Goal: Transaction & Acquisition: Download file/media

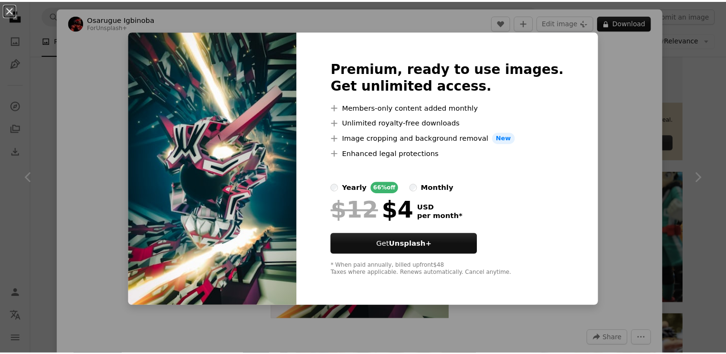
scroll to position [334, 0]
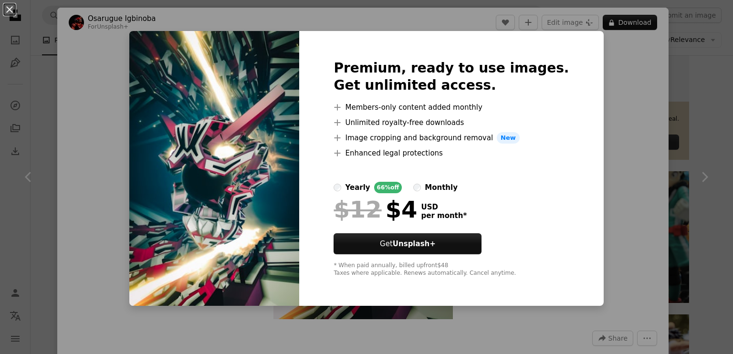
click at [116, 23] on div "An X shape Premium, ready to use images. Get unlimited access. A plus sign Memb…" at bounding box center [366, 177] width 733 height 354
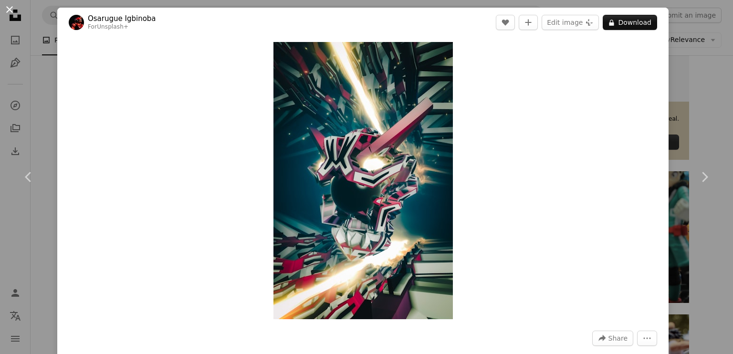
click at [9, 10] on button "An X shape" at bounding box center [9, 9] width 11 height 11
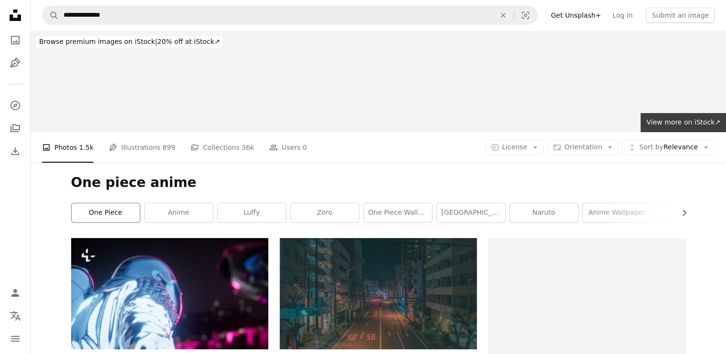
click at [118, 216] on link "one piece" at bounding box center [106, 212] width 68 height 19
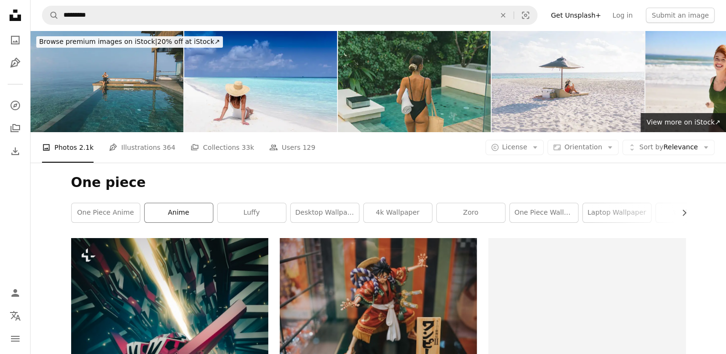
click at [174, 218] on link "anime" at bounding box center [179, 212] width 68 height 19
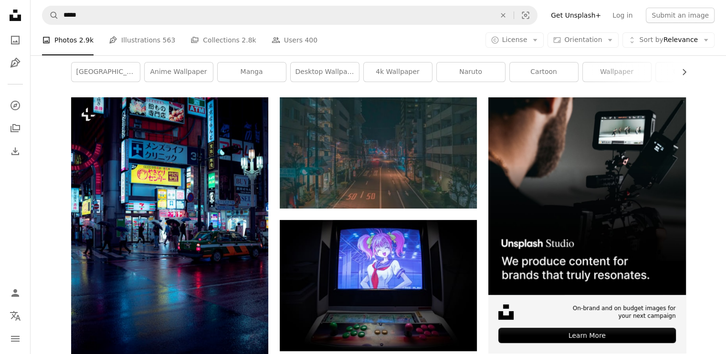
scroll to position [143, 0]
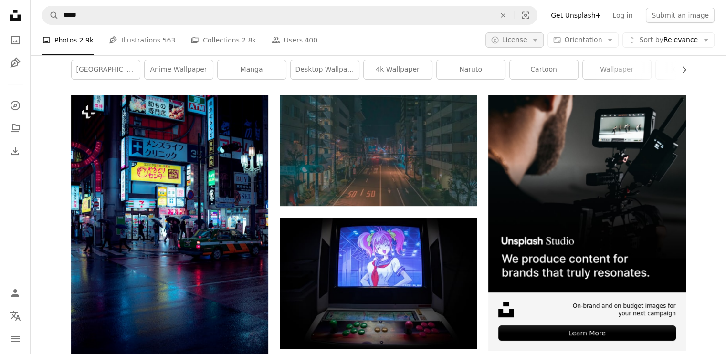
click at [540, 38] on icon "Arrow down" at bounding box center [535, 40] width 9 height 9
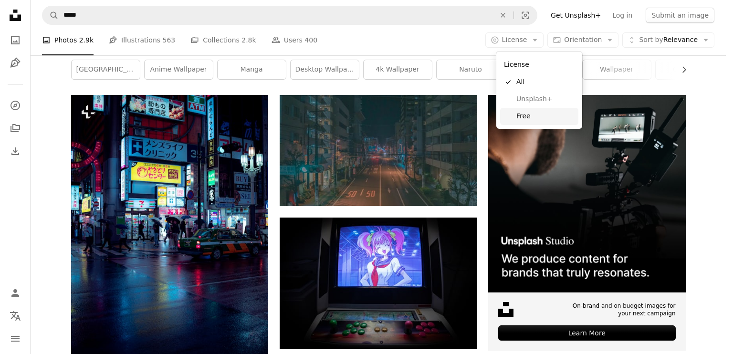
click at [528, 114] on span "Free" at bounding box center [546, 117] width 58 height 10
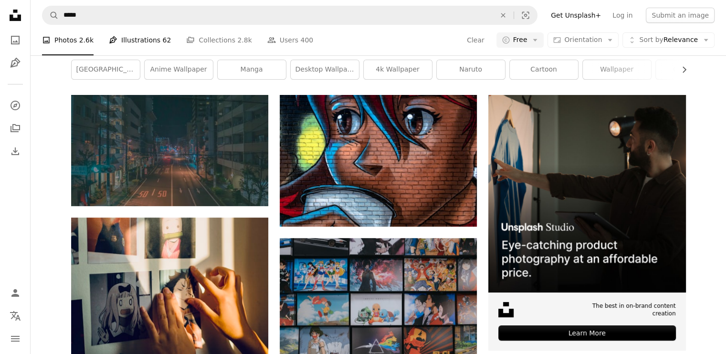
click at [151, 55] on link "Pen Tool Illustrations 62" at bounding box center [140, 40] width 62 height 31
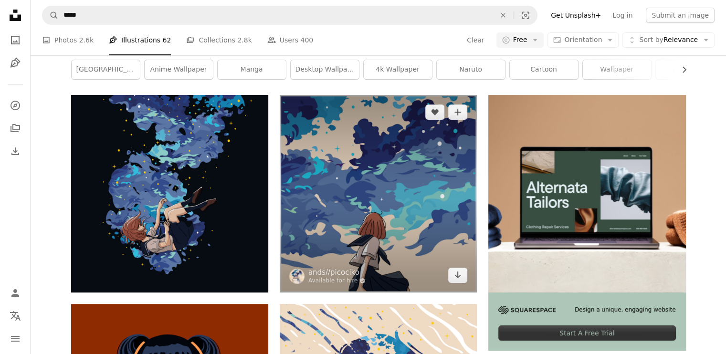
scroll to position [143, 0]
click at [388, 212] on img at bounding box center [378, 193] width 197 height 197
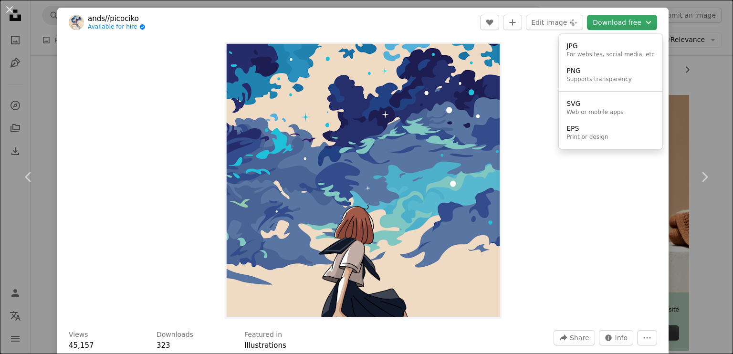
click at [645, 23] on icon "Chevron down" at bounding box center [649, 22] width 11 height 11
click at [699, 89] on dialog "An X shape Chevron left Chevron right ands//picociko Available for hire A check…" at bounding box center [366, 177] width 733 height 354
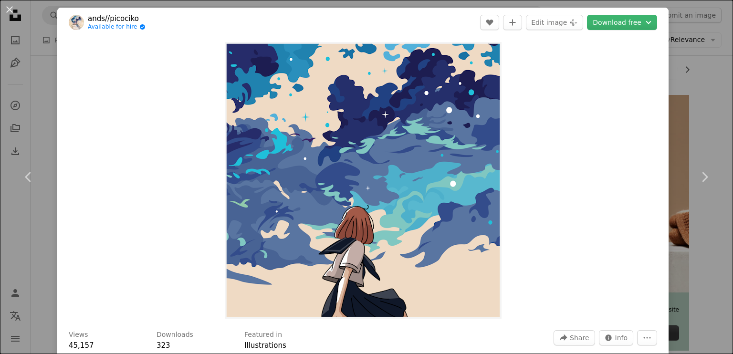
click at [702, 82] on div "An X shape Chevron left Chevron right ands//picociko Available for hire A check…" at bounding box center [366, 177] width 733 height 354
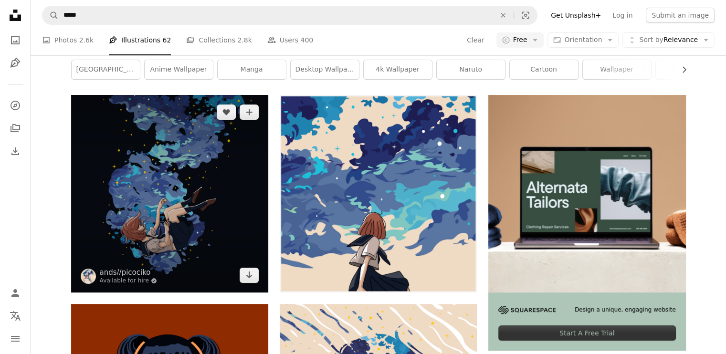
click at [208, 233] on img at bounding box center [169, 193] width 197 height 197
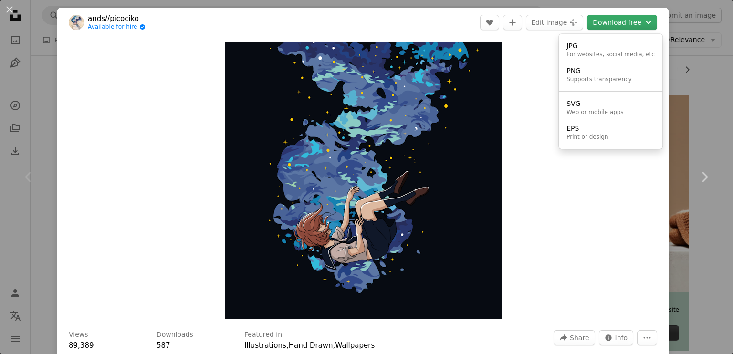
click at [646, 24] on icon "Chevron down" at bounding box center [649, 22] width 11 height 11
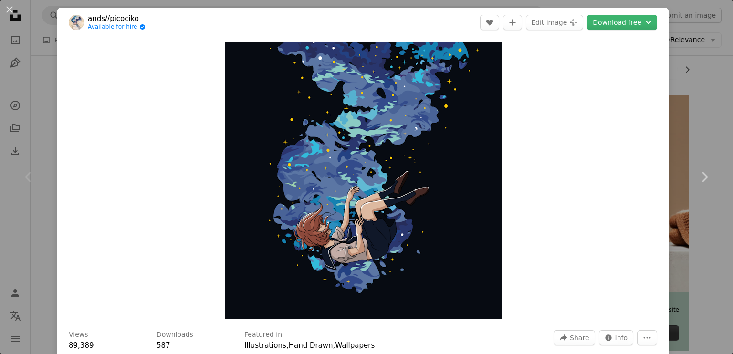
click at [696, 85] on div "An X shape Chevron left Chevron right ands//picociko Available for hire A check…" at bounding box center [366, 177] width 733 height 354
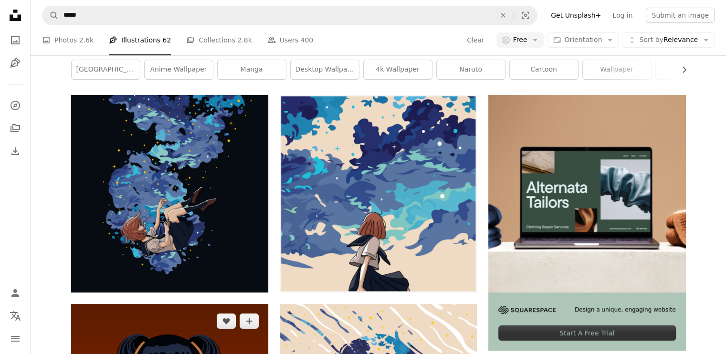
scroll to position [430, 0]
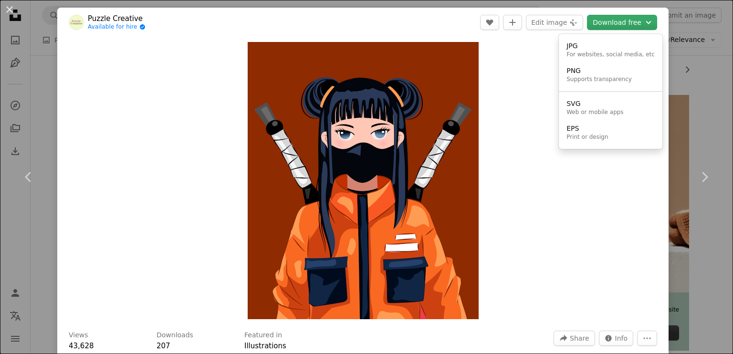
click at [644, 22] on icon "Chevron down" at bounding box center [649, 22] width 11 height 11
click at [683, 156] on dialog "An X shape Chevron left Chevron right Puzzle Creative Available for hire A chec…" at bounding box center [366, 177] width 733 height 354
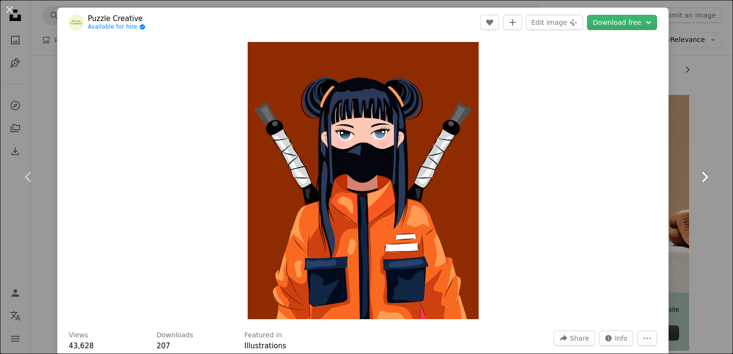
click at [696, 135] on link "Chevron right" at bounding box center [704, 177] width 57 height 92
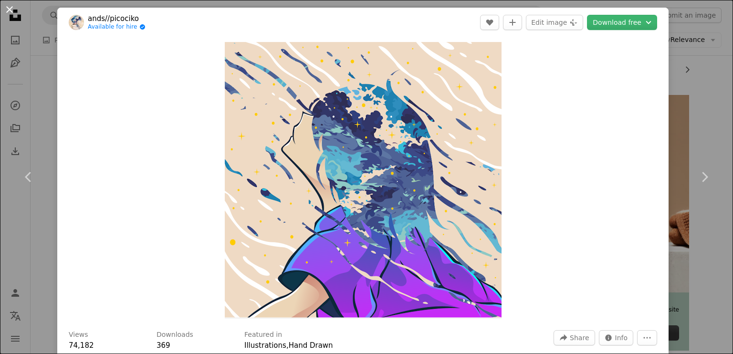
click at [9, 9] on button "An X shape" at bounding box center [9, 9] width 11 height 11
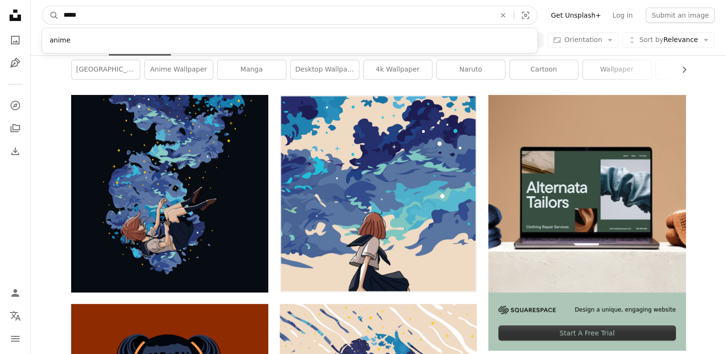
drag, startPoint x: 90, startPoint y: 19, endPoint x: 46, endPoint y: 24, distance: 44.8
click at [46, 24] on nav "A magnifying glass ***** anime An X shape Visual search Filters Get Unsplash+ L…" at bounding box center [379, 15] width 696 height 31
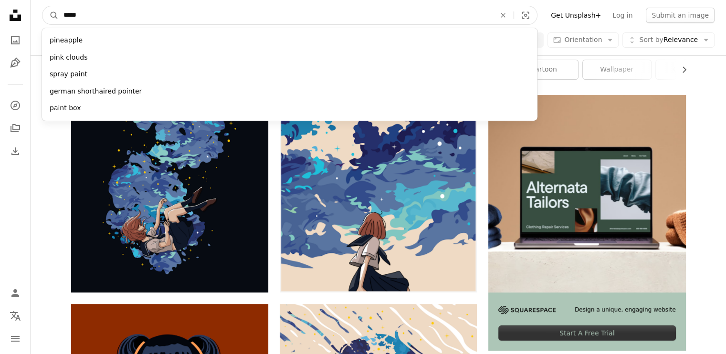
type input "******"
click button "A magnifying glass" at bounding box center [50, 15] width 16 height 18
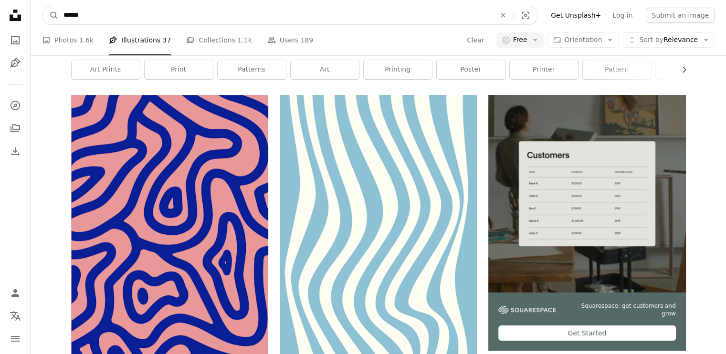
click at [62, 18] on input "******" at bounding box center [276, 15] width 434 height 18
type input "**********"
click button "A magnifying glass" at bounding box center [50, 15] width 16 height 18
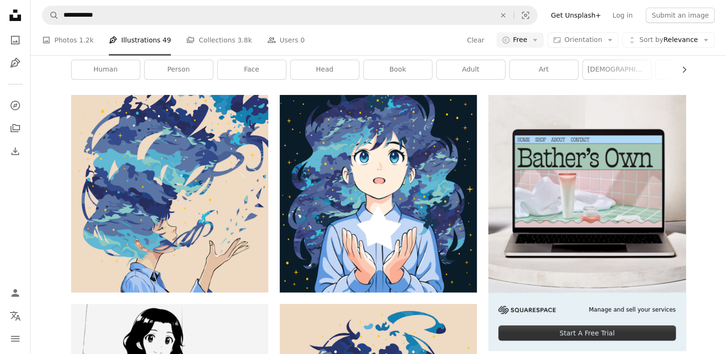
scroll to position [1289, 0]
